Goal: Task Accomplishment & Management: Manage account settings

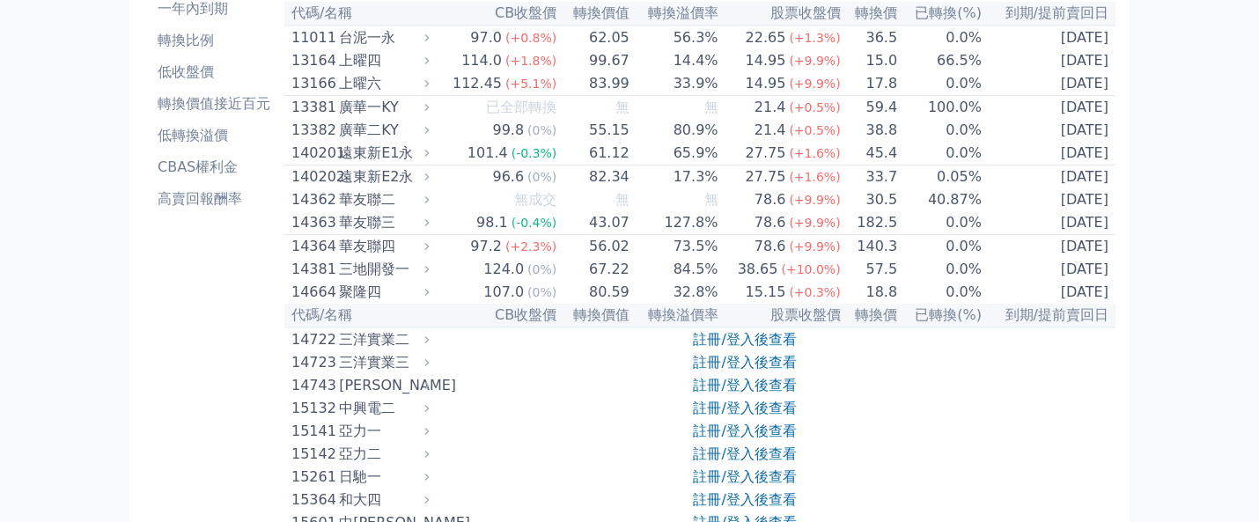
scroll to position [352, 0]
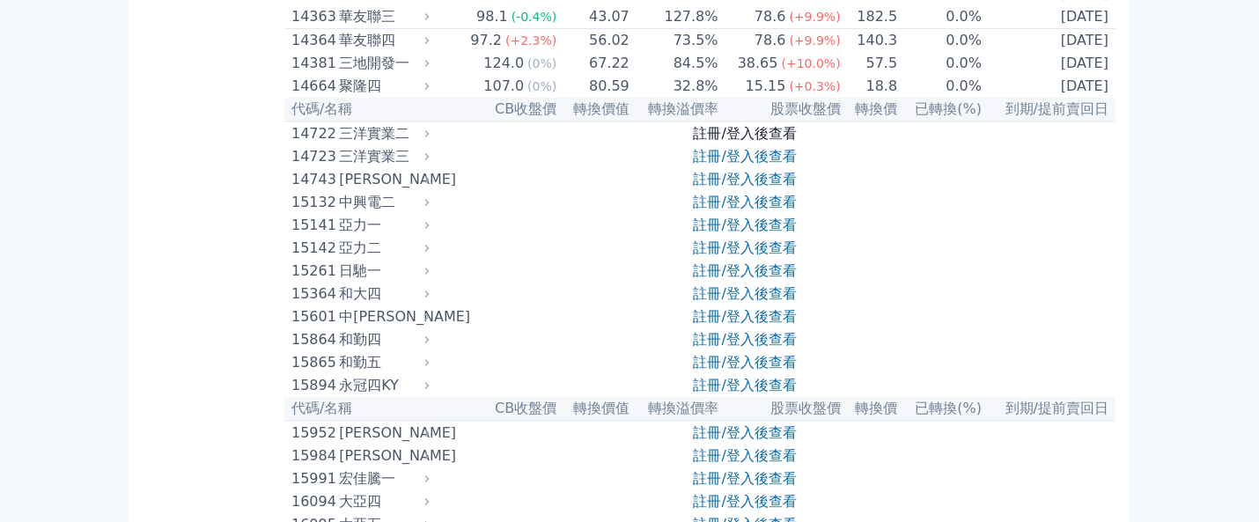
click at [749, 142] on link "註冊/登入後查看" at bounding box center [745, 133] width 103 height 17
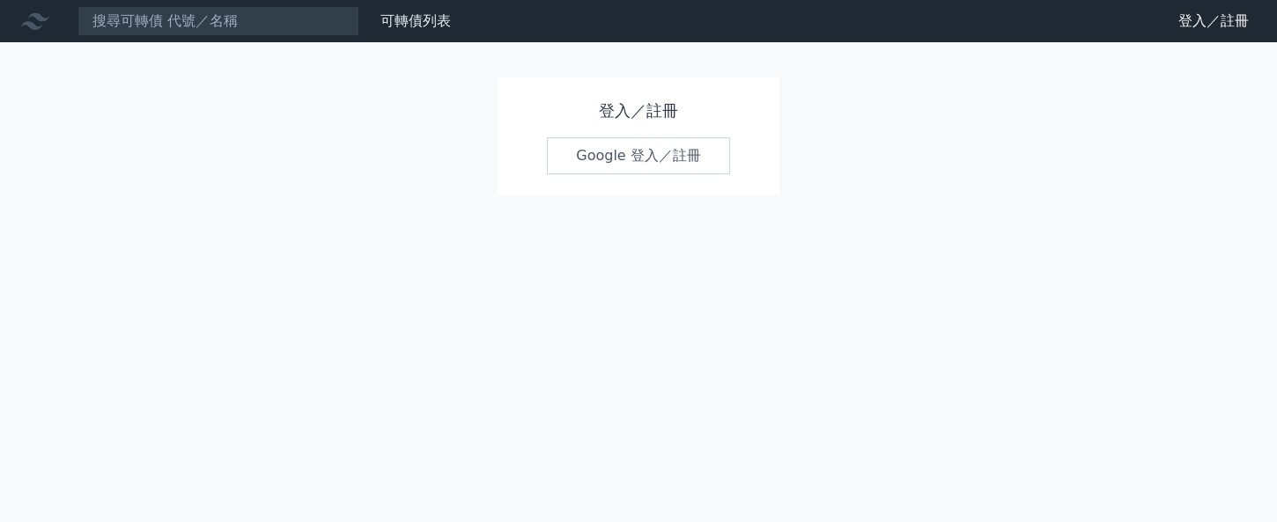
click at [667, 161] on link "Google 登入／註冊" at bounding box center [638, 155] width 183 height 37
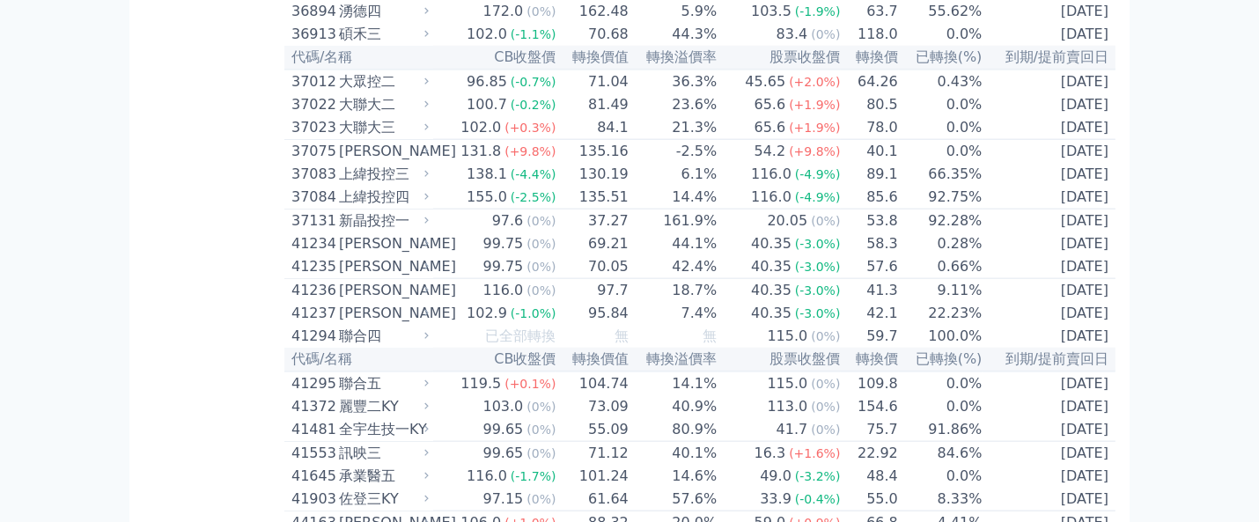
scroll to position [4344, 0]
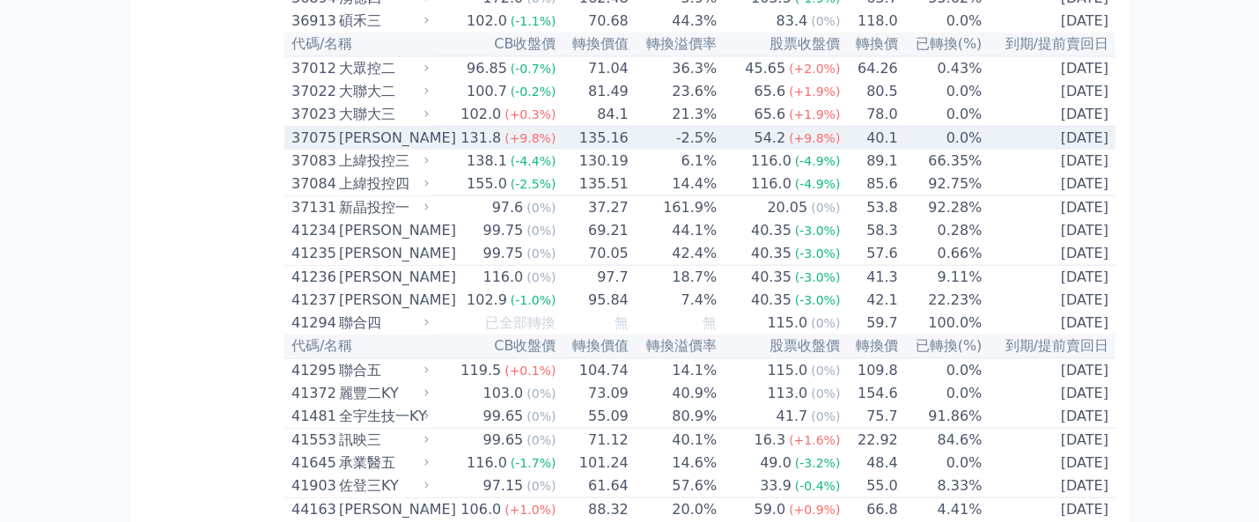
click at [807, 145] on span "(+9.8%)" at bounding box center [814, 138] width 51 height 14
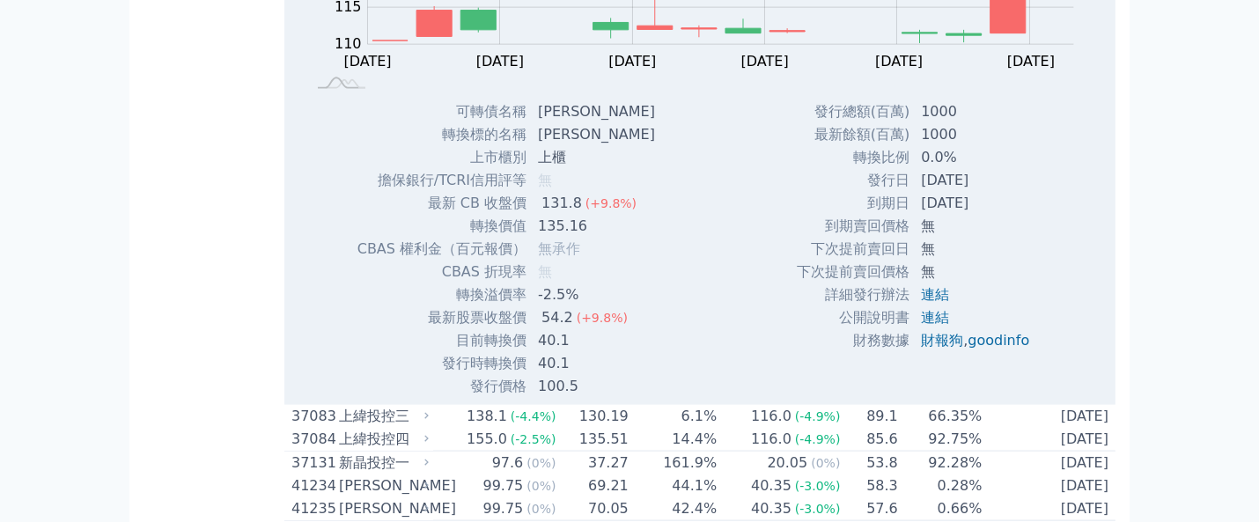
scroll to position [4579, 0]
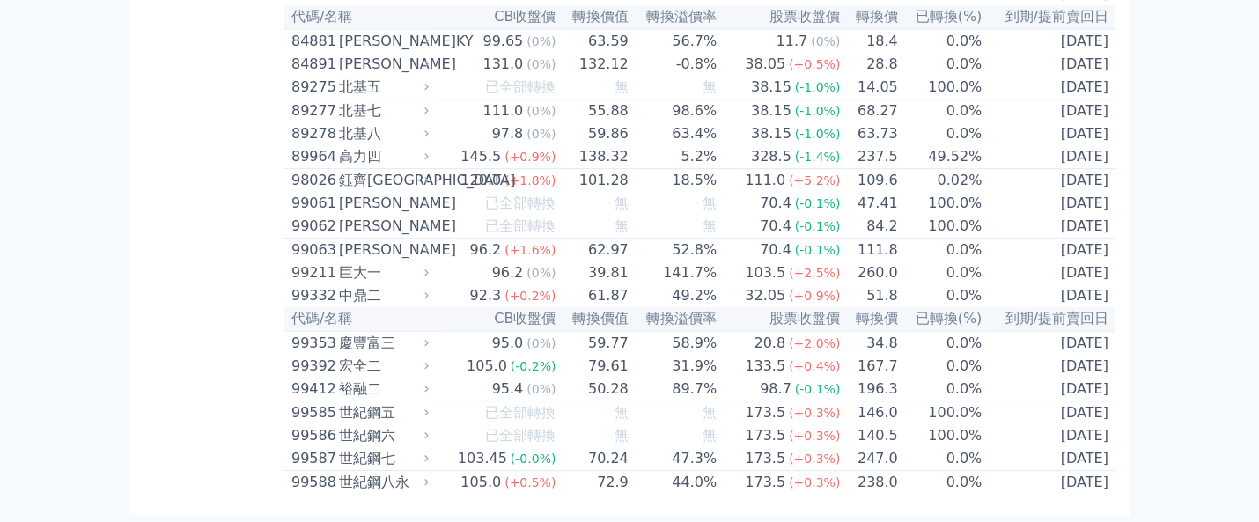
scroll to position [10542, 0]
